Goal: Task Accomplishment & Management: Use online tool/utility

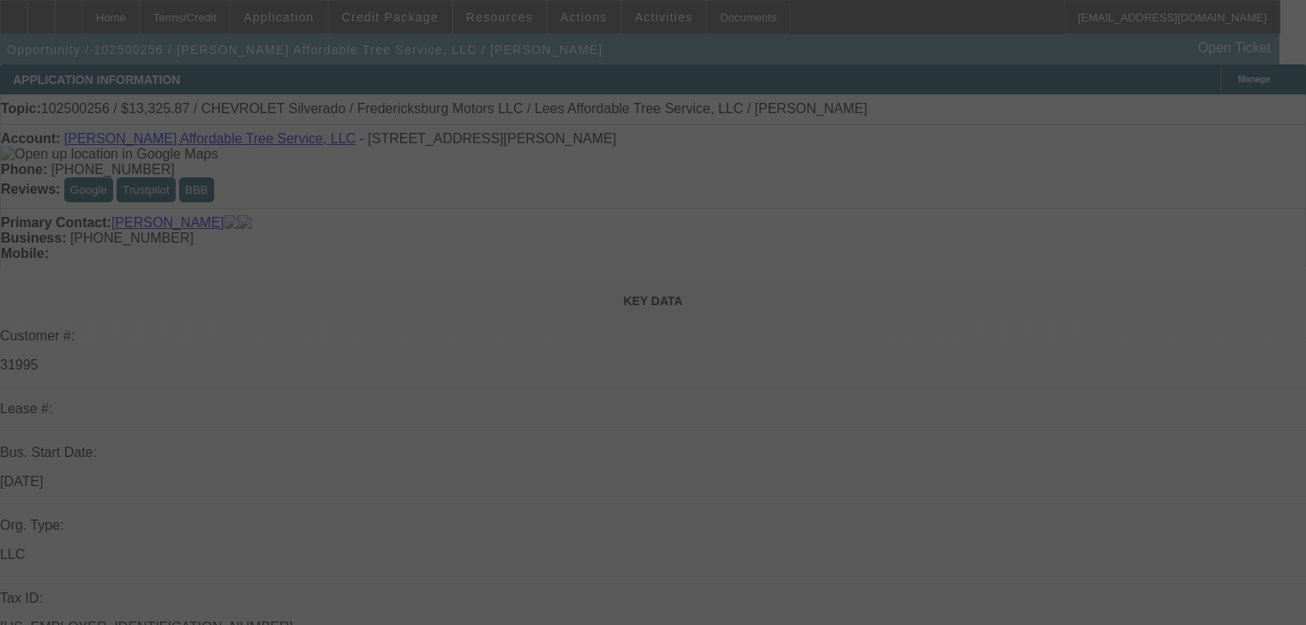
select select "0"
select select "3"
select select "0"
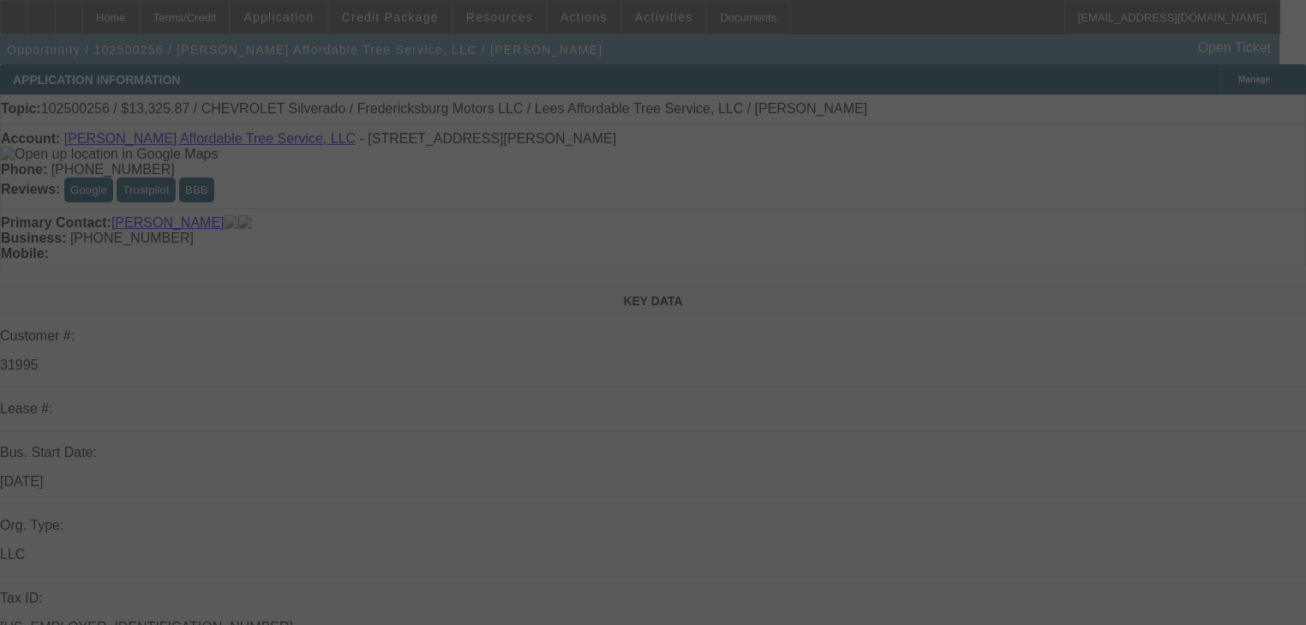
select select "0"
select select "3"
select select "0"
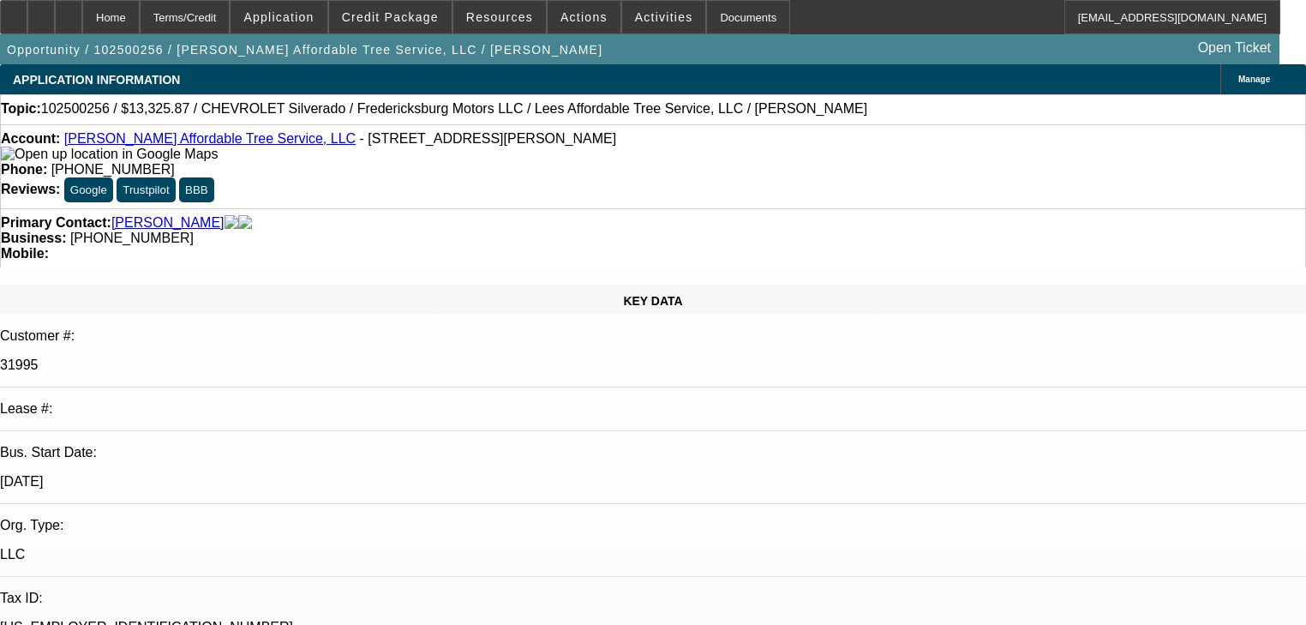
select select "6"
select select "0"
select select "0.1"
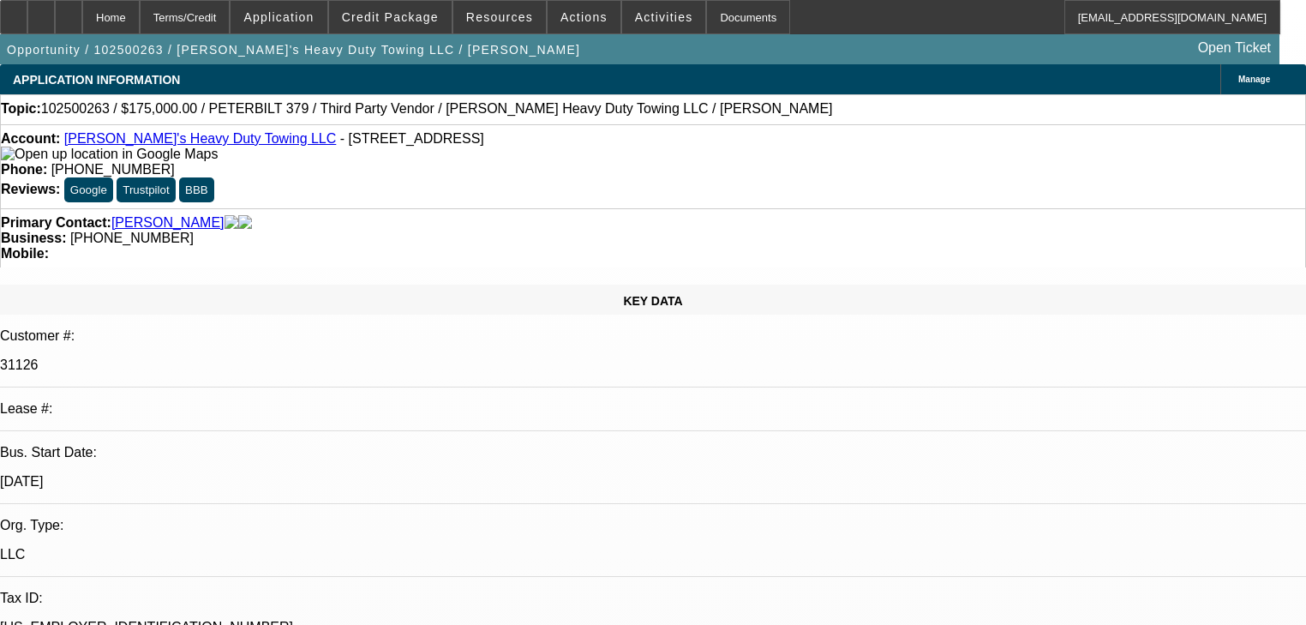
select select "4"
